Goal: Use online tool/utility: Utilize a website feature to perform a specific function

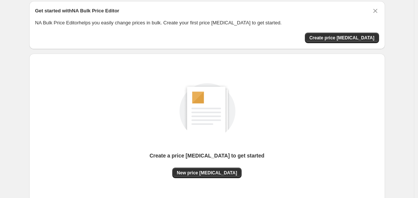
scroll to position [83, 0]
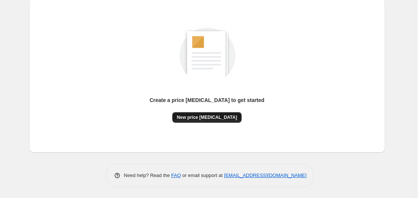
click at [203, 121] on button "New price [MEDICAL_DATA]" at bounding box center [206, 117] width 69 height 10
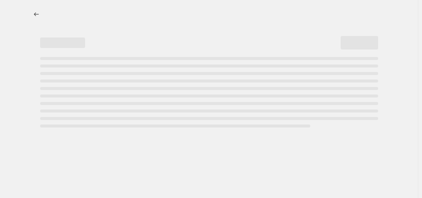
select select "percentage"
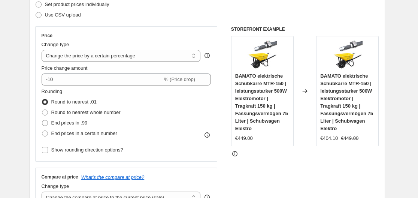
scroll to position [112, 0]
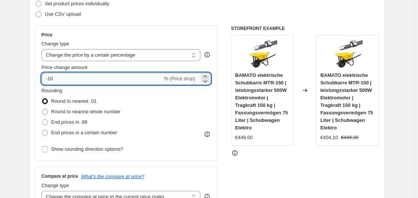
click at [107, 80] on input "-10" at bounding box center [102, 79] width 121 height 12
type input "-1"
type input "-35"
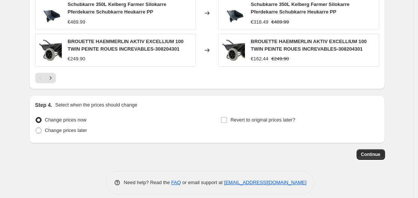
scroll to position [586, 0]
click at [380, 151] on span "Continue" at bounding box center [370, 154] width 19 height 6
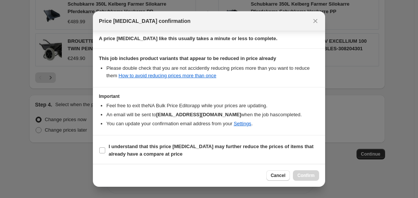
scroll to position [118, 0]
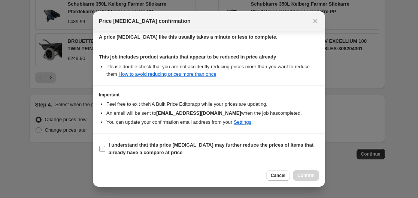
click at [107, 149] on label "I understand that this price [MEDICAL_DATA] may further reduce the prices of it…" at bounding box center [209, 149] width 220 height 18
click at [105, 149] on input "I understand that this price [MEDICAL_DATA] may further reduce the prices of it…" at bounding box center [102, 149] width 6 height 6
checkbox input "true"
click at [309, 175] on span "Confirm" at bounding box center [305, 175] width 17 height 6
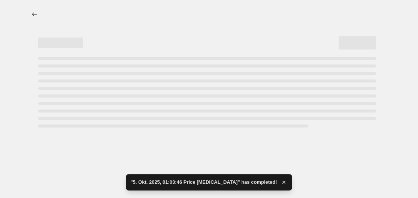
select select "percentage"
